Goal: Find contact information: Find contact information

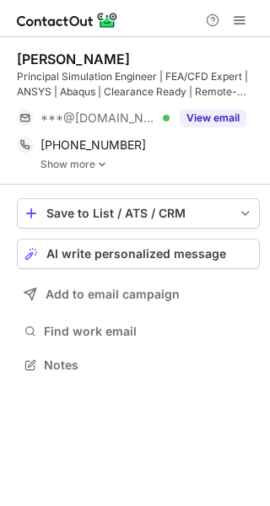
scroll to position [352, 270]
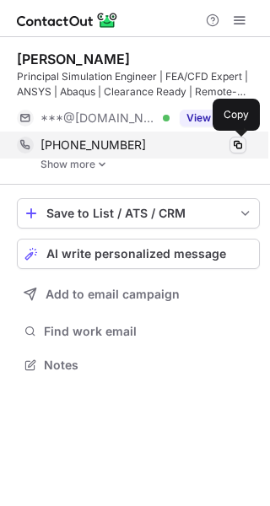
click at [243, 142] on span at bounding box center [237, 144] width 13 height 13
click at [239, 141] on span at bounding box center [237, 144] width 13 height 13
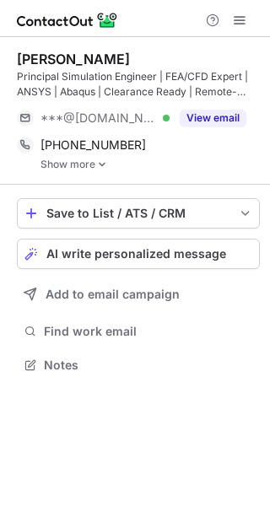
scroll to position [352, 270]
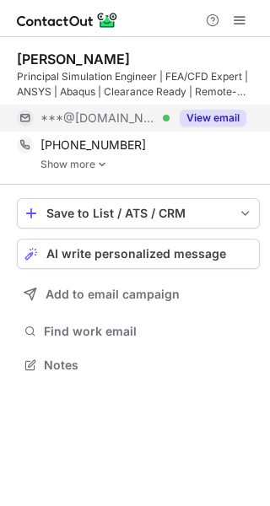
click at [211, 115] on button "View email" at bounding box center [212, 118] width 67 height 17
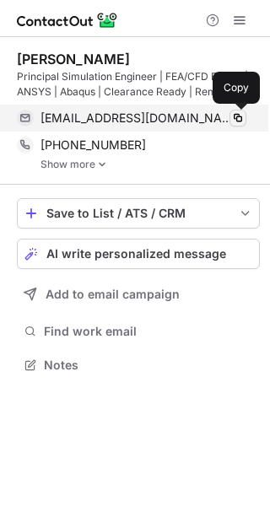
click at [238, 116] on span at bounding box center [237, 117] width 13 height 13
